Goal: Find specific page/section

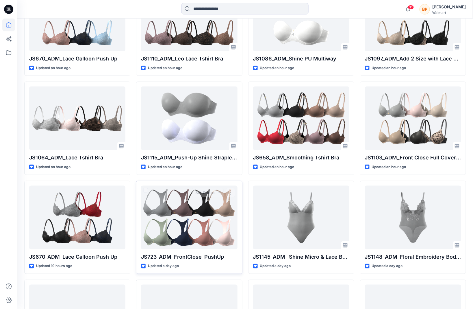
scroll to position [311, 0]
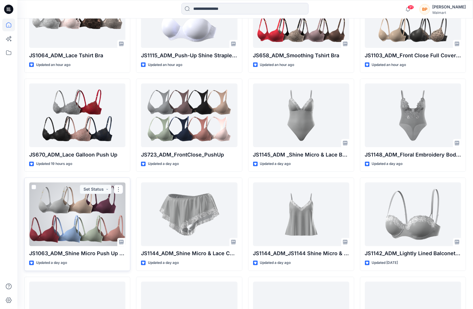
click at [97, 216] on div at bounding box center [77, 214] width 96 height 64
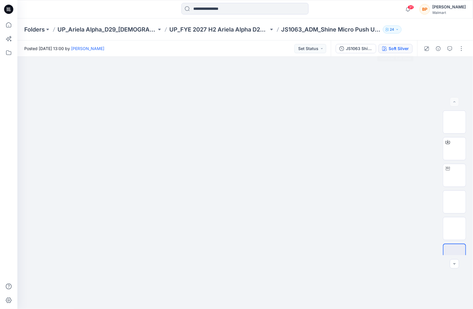
click at [396, 45] on button "Soft Silver" at bounding box center [396, 48] width 34 height 9
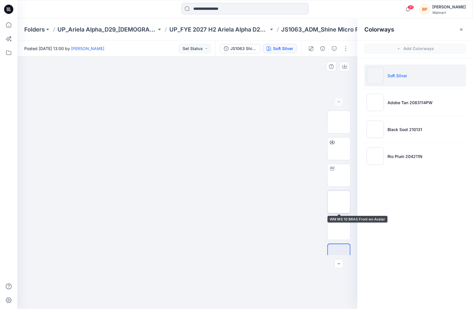
click at [339, 202] on img at bounding box center [339, 202] width 0 height 0
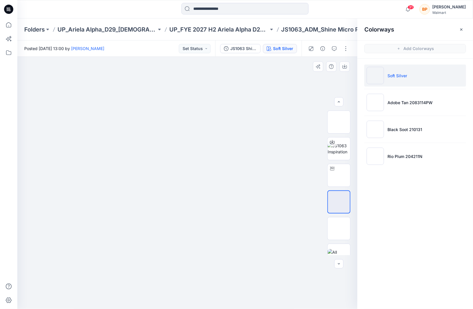
scroll to position [12, 0]
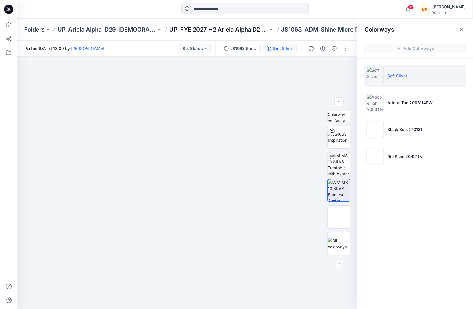
click at [193, 28] on p "UP_FYE 2027 H2 Ariela Alpha D29 Joyspun Bras" at bounding box center [218, 29] width 99 height 8
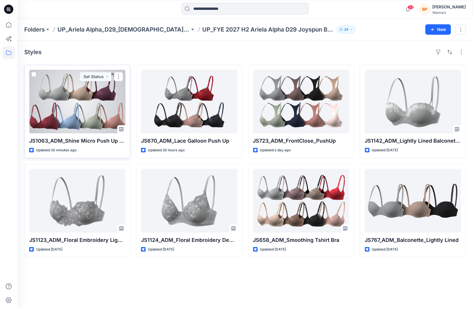
click at [97, 117] on div at bounding box center [77, 102] width 96 height 64
